Goal: Task Accomplishment & Management: Manage account settings

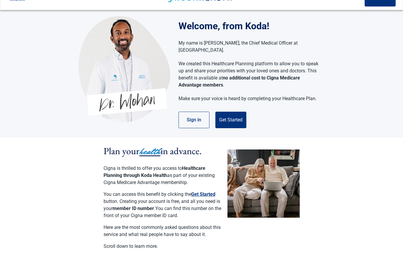
scroll to position [15, 0]
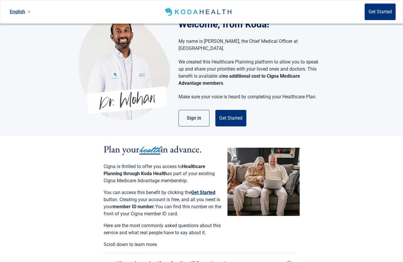
click at [201, 114] on button "Sign in" at bounding box center [194, 118] width 31 height 17
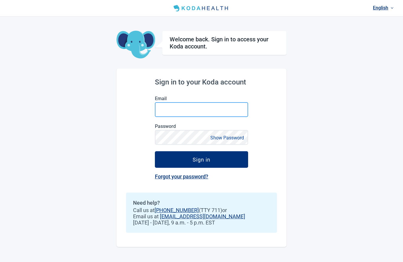
click at [170, 102] on input "Email" at bounding box center [201, 109] width 93 height 15
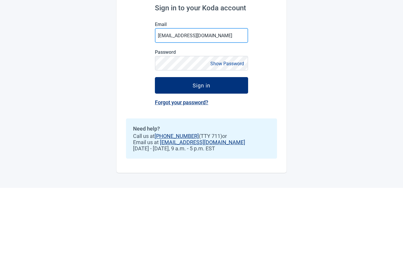
type input "[EMAIL_ADDRESS][DOMAIN_NAME]"
click at [154, 68] on div "Sign in to your Koda account Email [EMAIL_ADDRESS][DOMAIN_NAME] Password Show P…" at bounding box center [202, 157] width 170 height 178
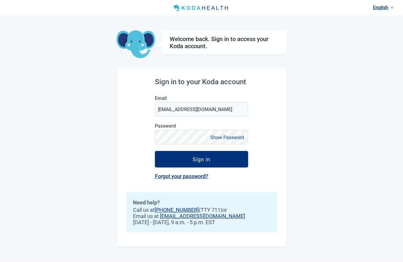
click at [308, 87] on div "English Welcome back. Sign in to access your Koda account. Sign in to your Koda…" at bounding box center [201, 131] width 403 height 262
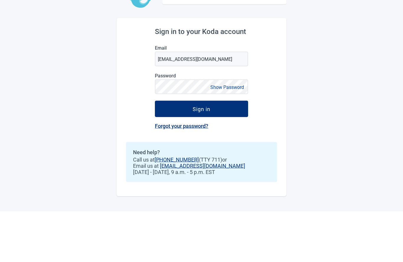
click at [194, 173] on link "Forgot your password?" at bounding box center [181, 176] width 53 height 6
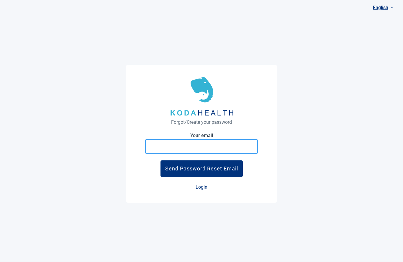
click at [158, 139] on input "Your email" at bounding box center [201, 146] width 113 height 15
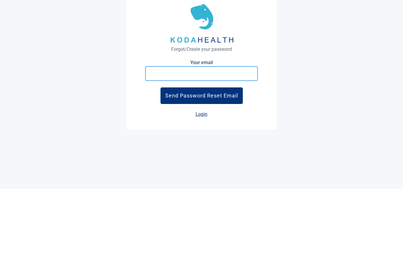
click at [156, 139] on input "Your email" at bounding box center [201, 146] width 113 height 15
paste input "[EMAIL_ADDRESS][DOMAIN_NAME]"
type input "[EMAIL_ADDRESS][DOMAIN_NAME]"
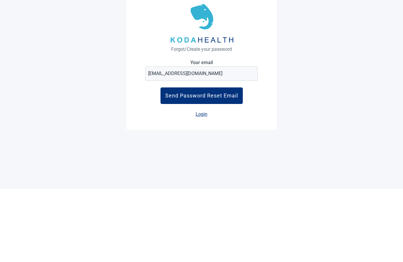
click at [230, 166] on div "Send Password Reset Email" at bounding box center [201, 169] width 73 height 6
